Goal: Check status

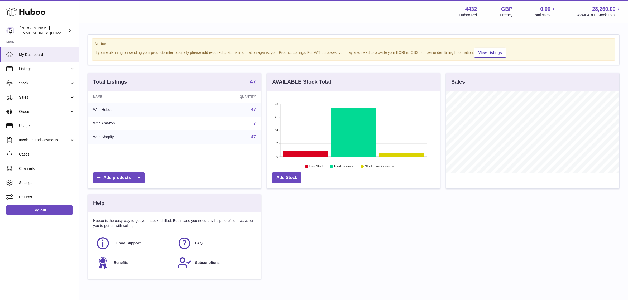
scroll to position [82, 173]
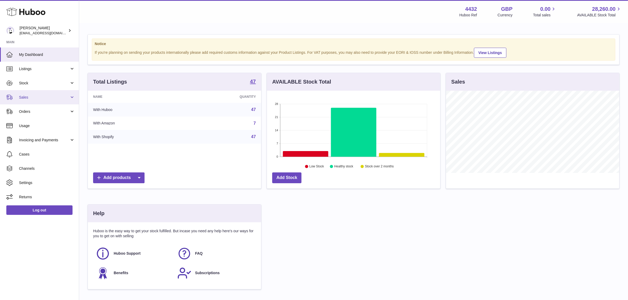
click at [56, 93] on link "Sales" at bounding box center [39, 97] width 79 height 14
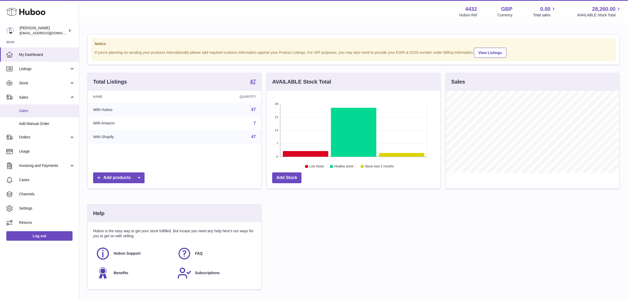
click at [48, 107] on link "Sales" at bounding box center [39, 110] width 79 height 13
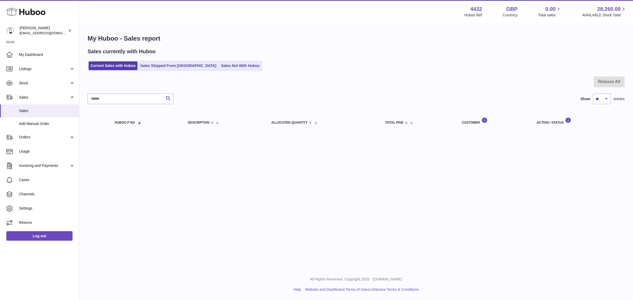
click at [188, 70] on ul "Current Sales with Huboo Sales Shipped From Huboo Sales Not With Huboo" at bounding box center [175, 65] width 175 height 11
click at [187, 67] on link "Sales Shipped From [GEOGRAPHIC_DATA]" at bounding box center [178, 65] width 80 height 9
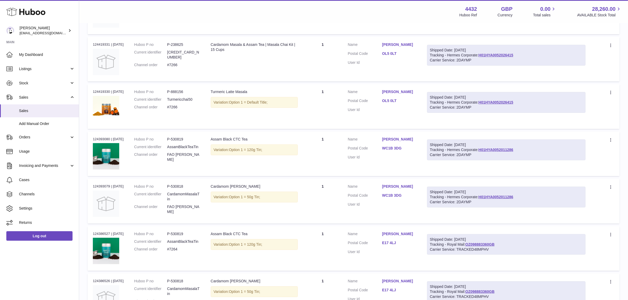
scroll to position [231, 0]
click at [116, 154] on img at bounding box center [106, 155] width 26 height 26
